Goal: Task Accomplishment & Management: Manage account settings

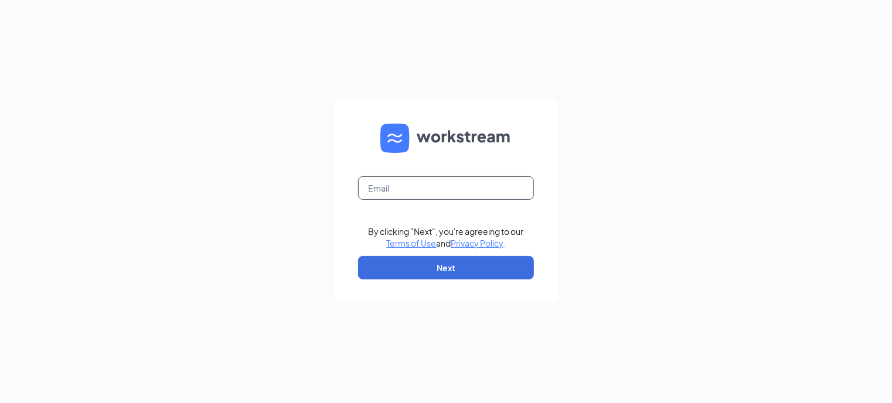
click at [415, 192] on input "text" at bounding box center [446, 187] width 176 height 23
type input "[PERSON_NAME][EMAIL_ADDRESS][DOMAIN_NAME]"
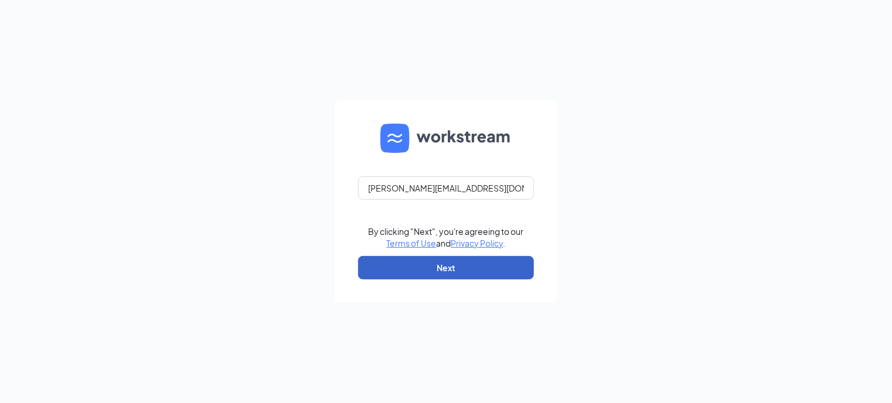
click at [415, 266] on button "Next" at bounding box center [446, 267] width 176 height 23
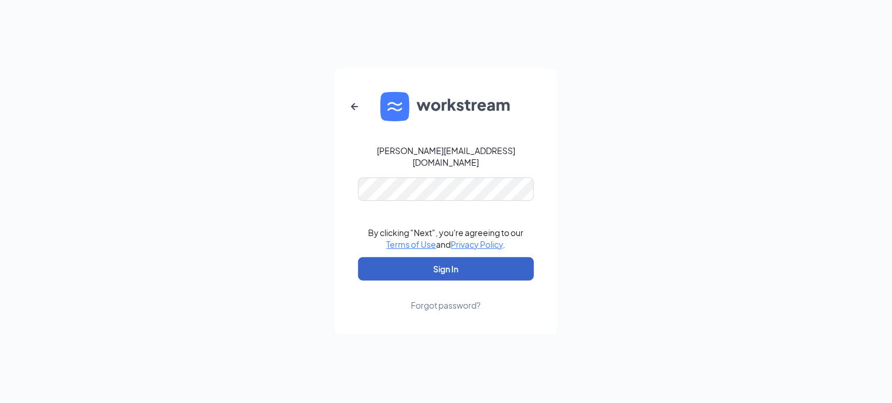
click at [427, 265] on button "Sign In" at bounding box center [446, 268] width 176 height 23
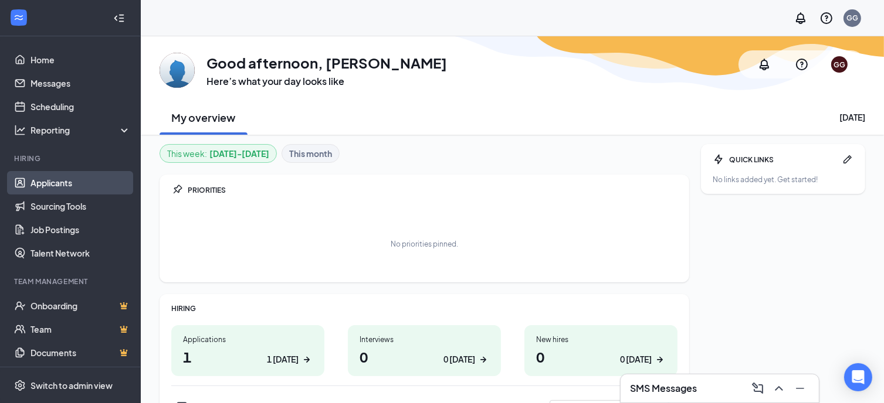
click at [49, 184] on link "Applicants" at bounding box center [80, 182] width 100 height 23
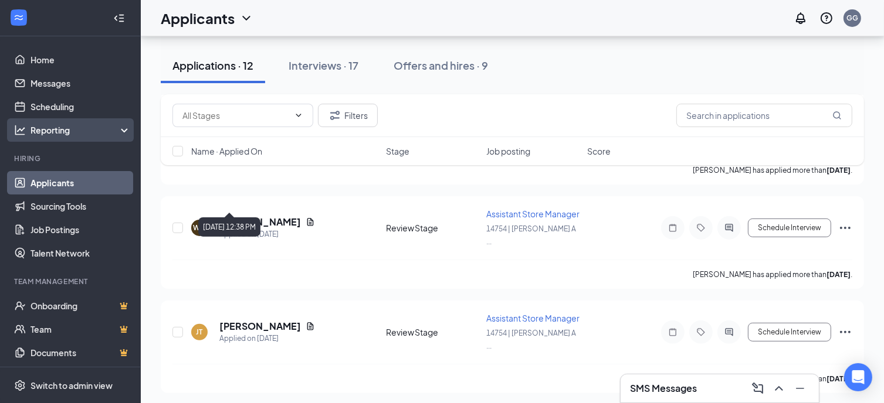
scroll to position [5, 0]
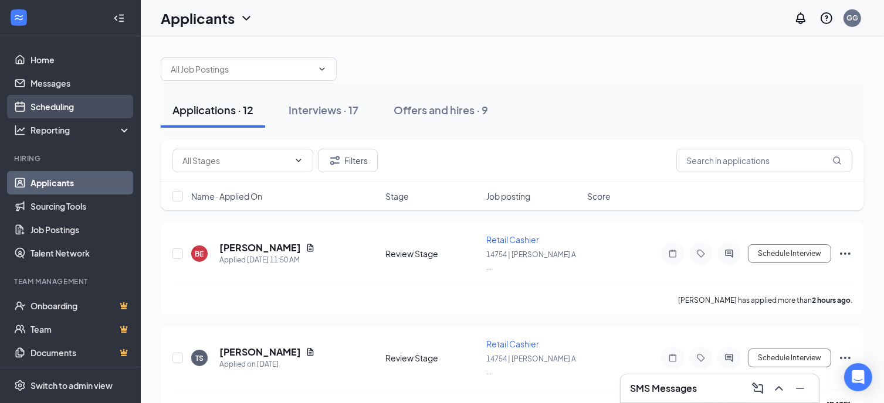
click at [59, 105] on link "Scheduling" at bounding box center [80, 106] width 100 height 23
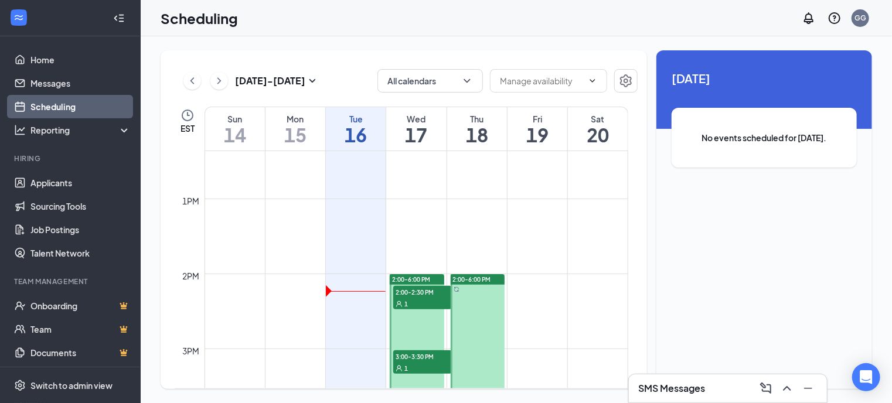
scroll to position [987, 0]
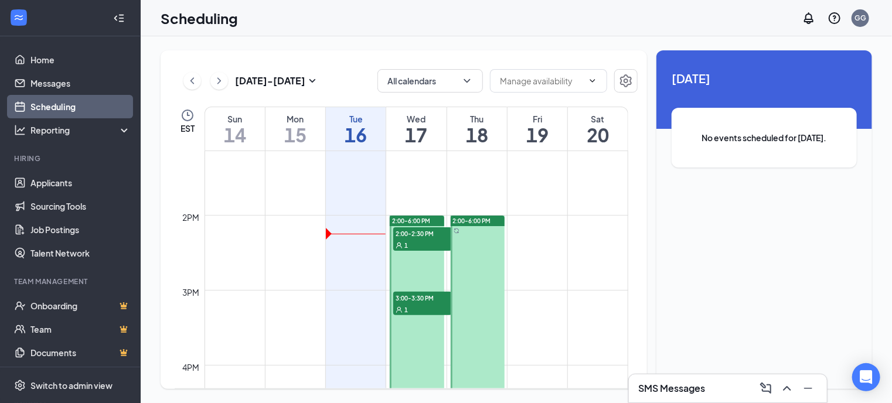
click at [425, 230] on span "2:00-2:30 PM" at bounding box center [422, 233] width 59 height 12
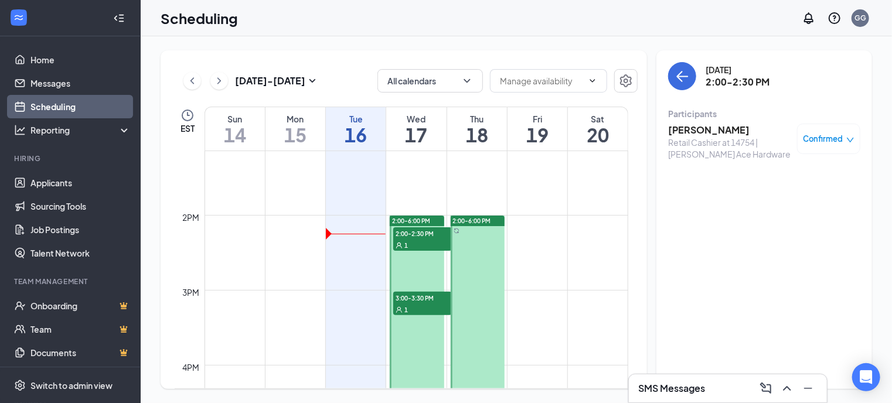
click at [413, 296] on span "3:00-3:30 PM" at bounding box center [422, 298] width 59 height 12
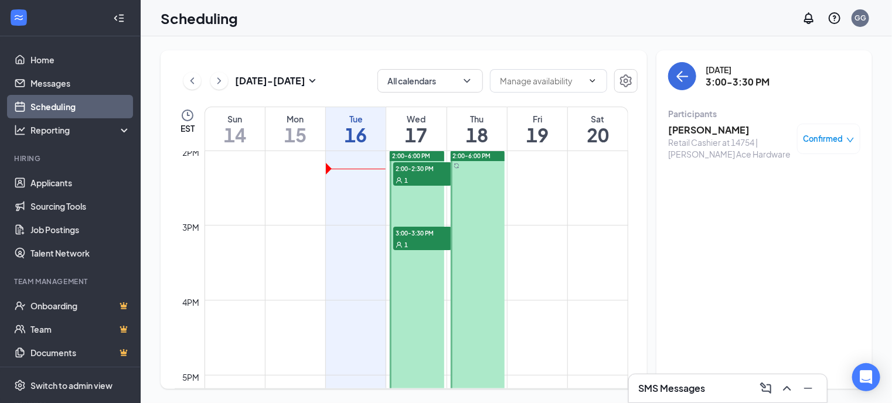
scroll to position [1045, 0]
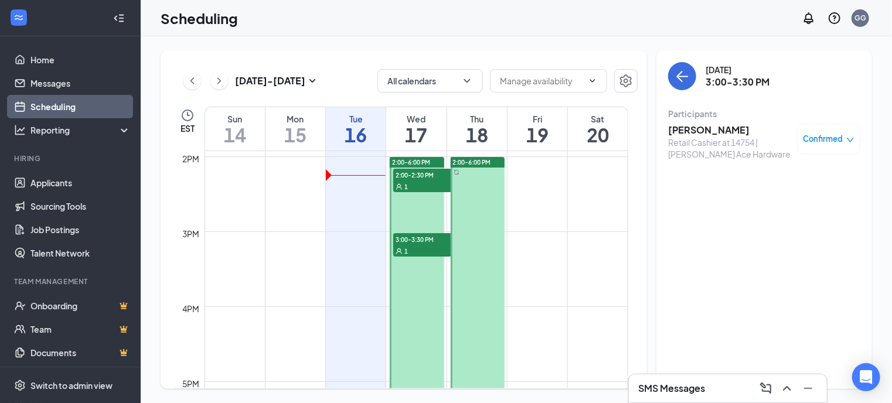
click at [434, 162] on div "2:00-6:00 PM" at bounding box center [417, 162] width 55 height 11
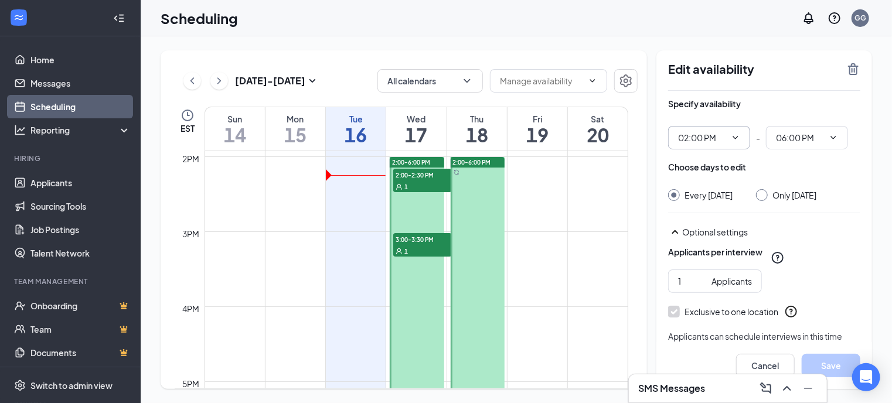
click at [734, 135] on icon "ChevronDown" at bounding box center [735, 137] width 9 height 9
click at [739, 133] on icon "ChevronDown" at bounding box center [735, 137] width 9 height 9
click at [736, 133] on icon "ChevronDown" at bounding box center [735, 137] width 9 height 9
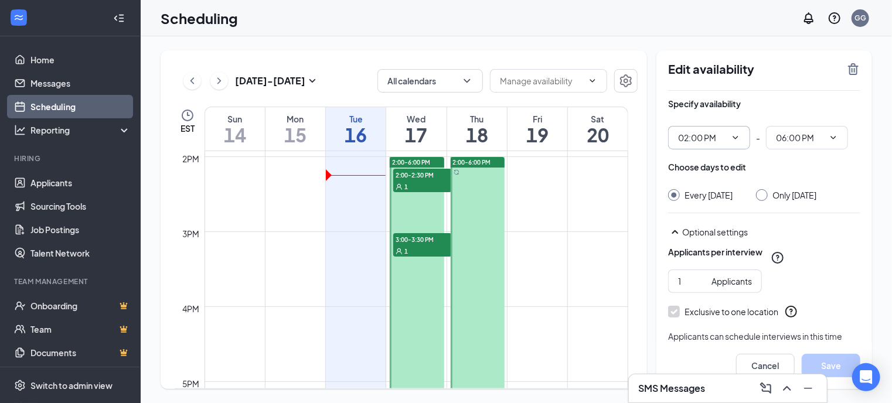
click at [768, 196] on div at bounding box center [762, 195] width 12 height 12
click at [765, 196] on input "Only Wednesday, Sep 17" at bounding box center [760, 193] width 8 height 8
radio input "true"
radio input "false"
click at [765, 196] on input "Only Wednesday, Sep 17" at bounding box center [760, 193] width 8 height 8
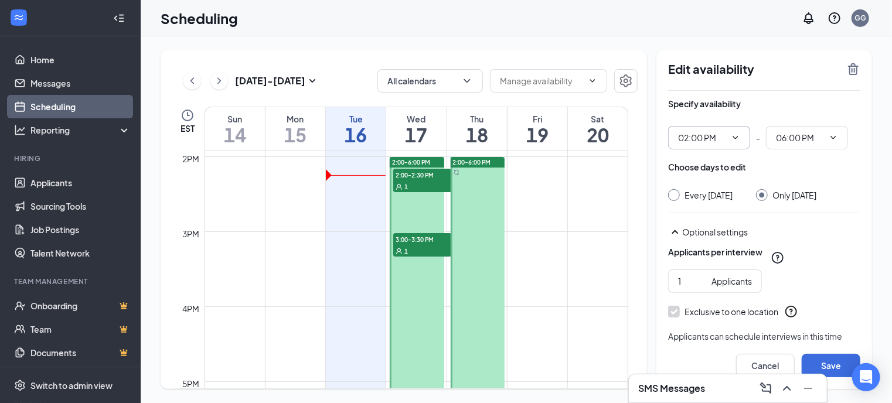
click at [732, 132] on span "02:00 PM" at bounding box center [709, 137] width 82 height 23
click at [725, 136] on input "02:00 PM" at bounding box center [702, 137] width 48 height 13
click at [736, 133] on icon "ChevronDown" at bounding box center [735, 137] width 9 height 9
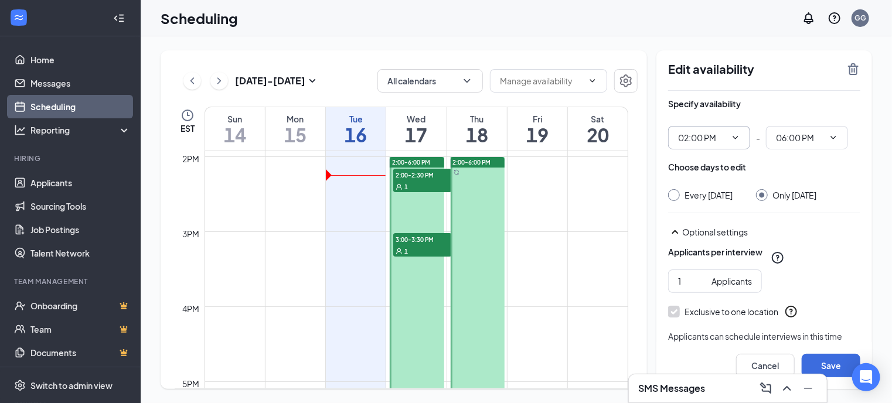
click at [736, 133] on icon "ChevronDown" at bounding box center [735, 137] width 9 height 9
click at [688, 134] on input "02:00 PM" at bounding box center [702, 137] width 48 height 13
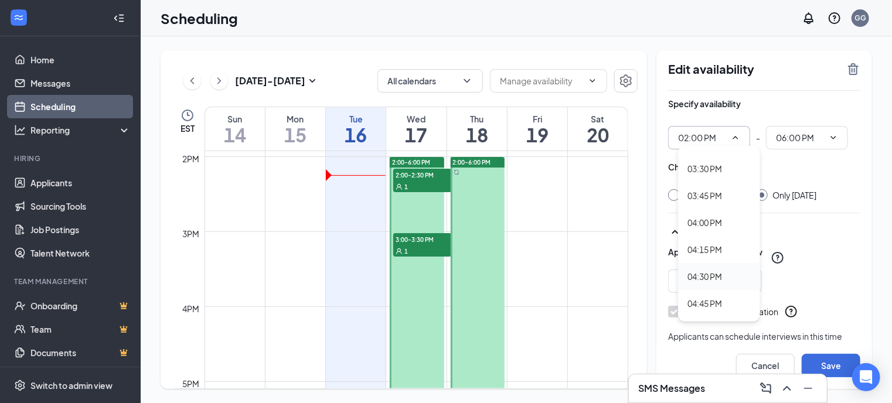
scroll to position [1642, 0]
click at [715, 239] on div "04:00 PM" at bounding box center [705, 243] width 35 height 13
type input "04:00 PM"
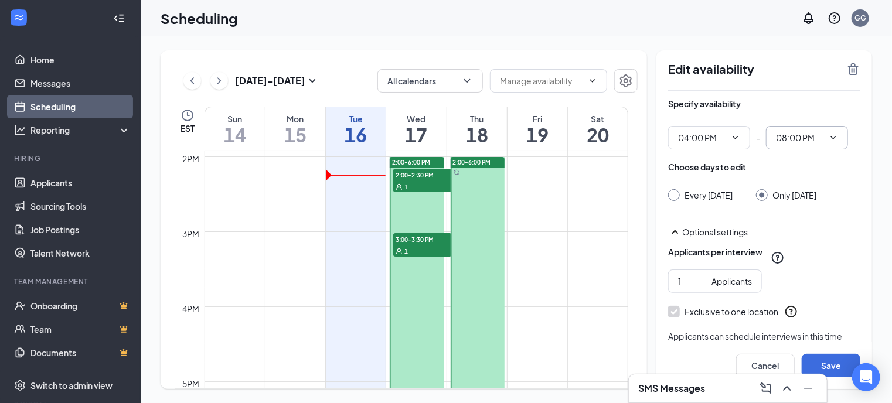
click at [827, 131] on span "08:00 PM" at bounding box center [807, 137] width 82 height 23
click at [786, 134] on input "08:00 PM" at bounding box center [800, 137] width 48 height 13
click at [796, 135] on input "08:00 PM" at bounding box center [800, 137] width 48 height 13
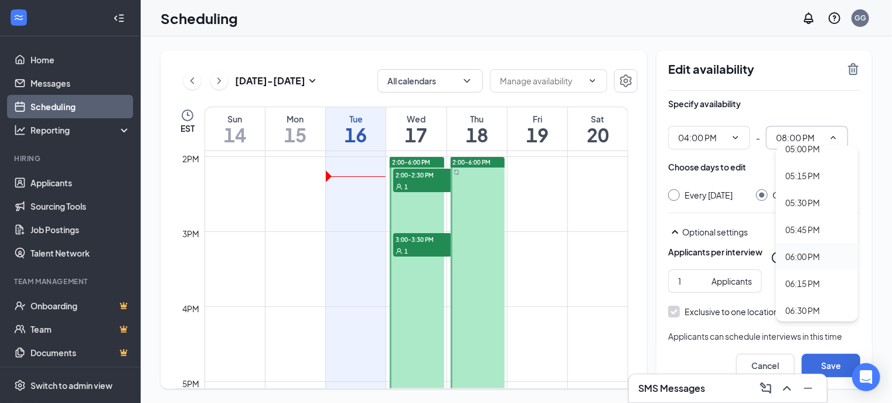
click at [799, 255] on div "06:00 PM" at bounding box center [803, 256] width 35 height 13
type input "06:00 PM"
click at [841, 360] on button "Save" at bounding box center [831, 365] width 59 height 23
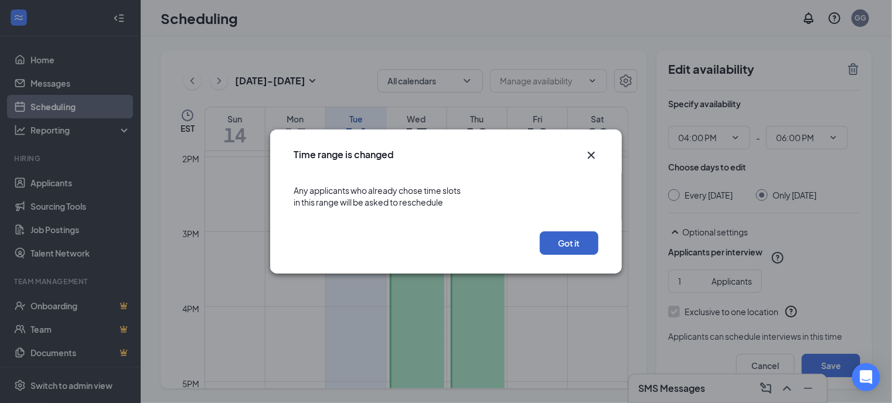
click at [572, 240] on button "Got it" at bounding box center [569, 243] width 59 height 23
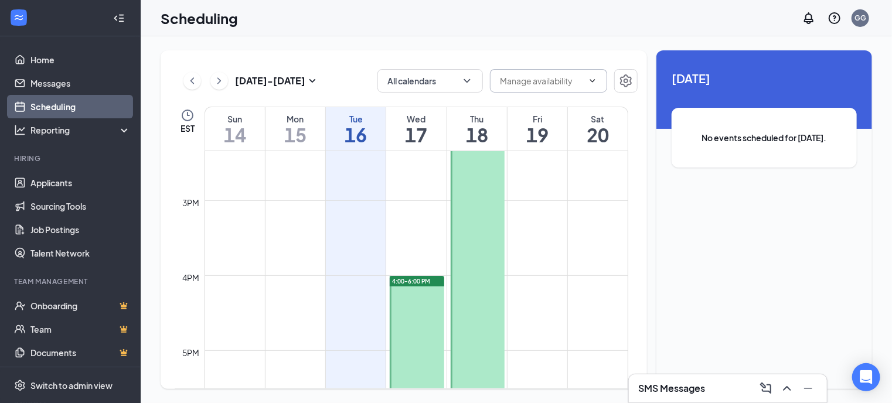
scroll to position [1045, 0]
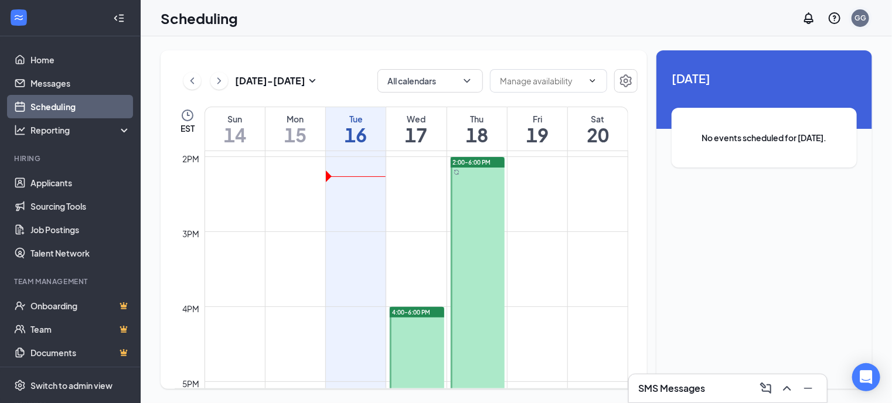
click at [858, 21] on div "GG" at bounding box center [861, 18] width 12 height 10
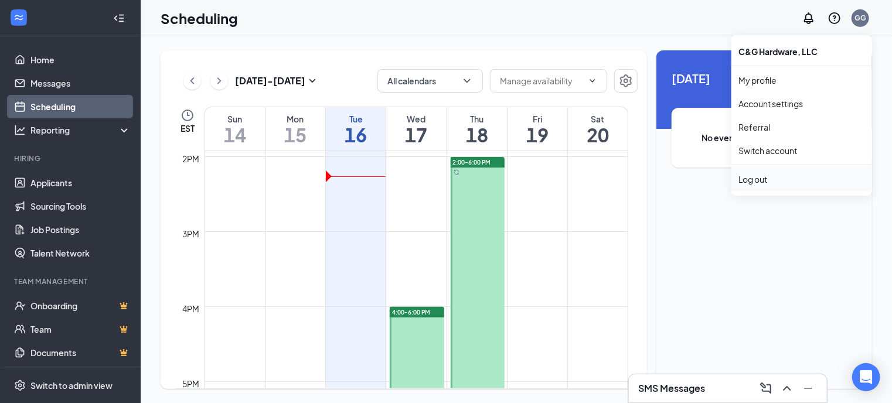
click at [752, 178] on div "Log out" at bounding box center [802, 180] width 127 height 12
